Goal: Check status: Check status

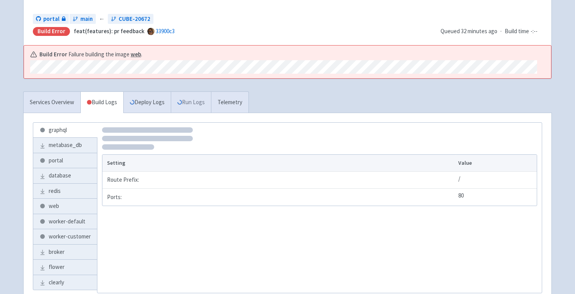
scroll to position [83, 0]
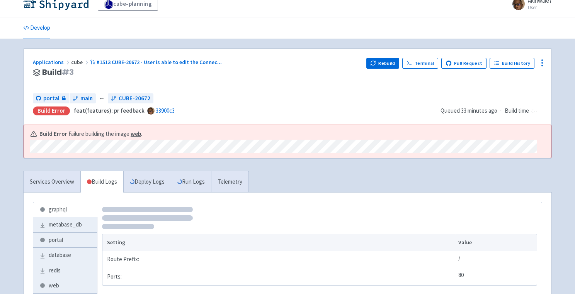
scroll to position [10, 0]
click at [61, 179] on link "Services Overview" at bounding box center [52, 181] width 57 height 21
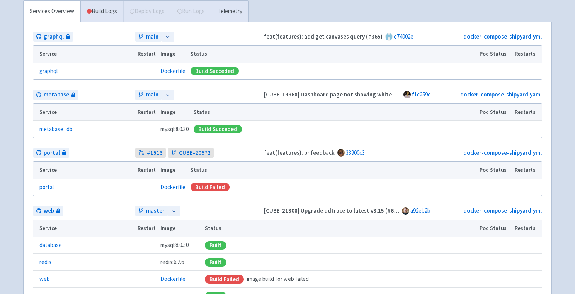
scroll to position [182, 0]
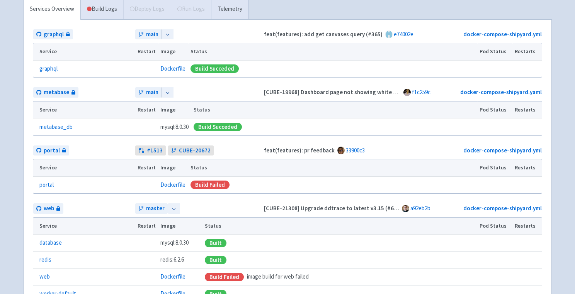
click at [166, 35] on icon at bounding box center [167, 34] width 5 height 5
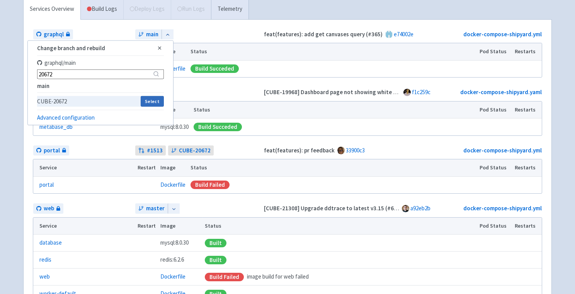
type input "20672"
click at [156, 99] on button "Select" at bounding box center [152, 101] width 23 height 11
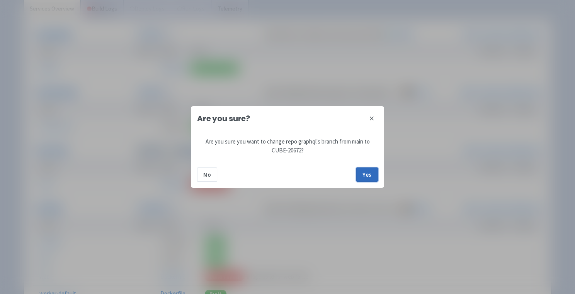
click at [370, 176] on button "Yes" at bounding box center [367, 175] width 22 height 14
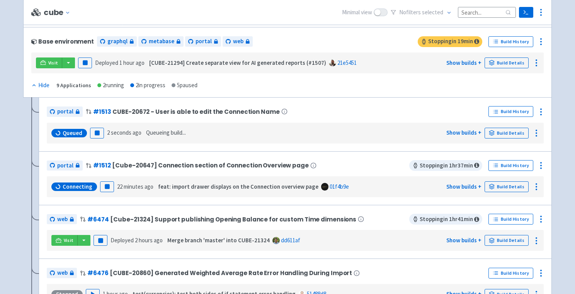
scroll to position [88, 0]
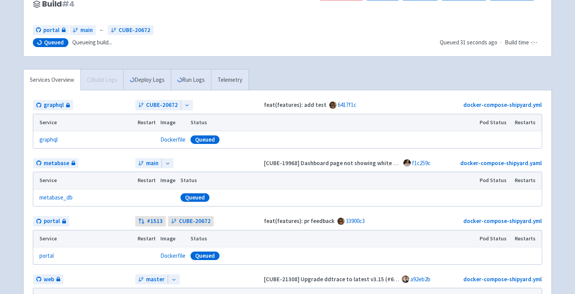
scroll to position [28, 0]
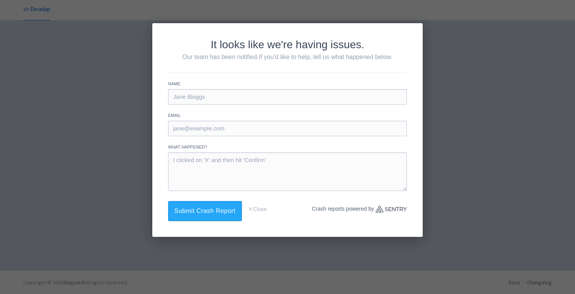
click at [114, 86] on div "It looks like we're having issues. Our team has been notified. If you'd like to…" at bounding box center [287, 147] width 575 height 294
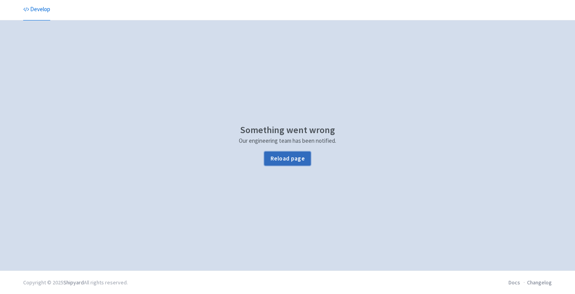
click at [298, 158] on button "Reload page" at bounding box center [287, 159] width 46 height 14
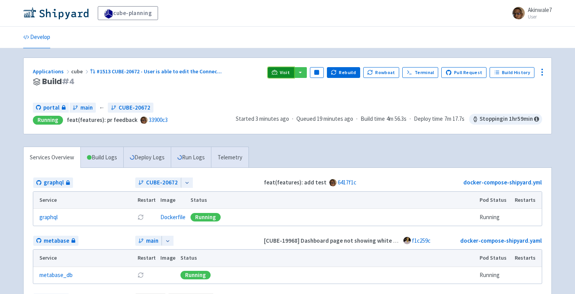
click at [289, 74] on span "Visit" at bounding box center [285, 73] width 10 height 6
